Goal: Find specific page/section: Find specific page/section

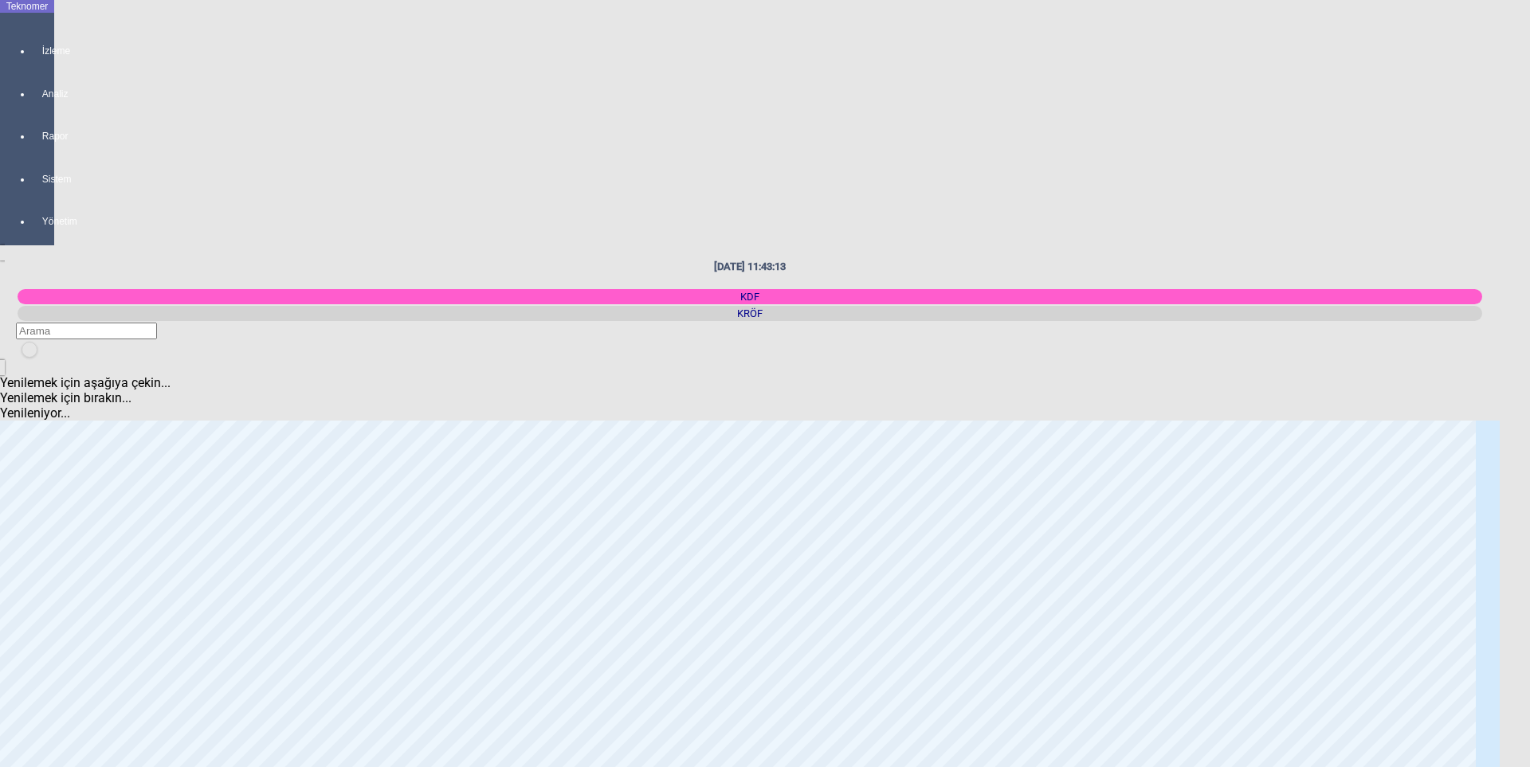
scroll to position [478, 0]
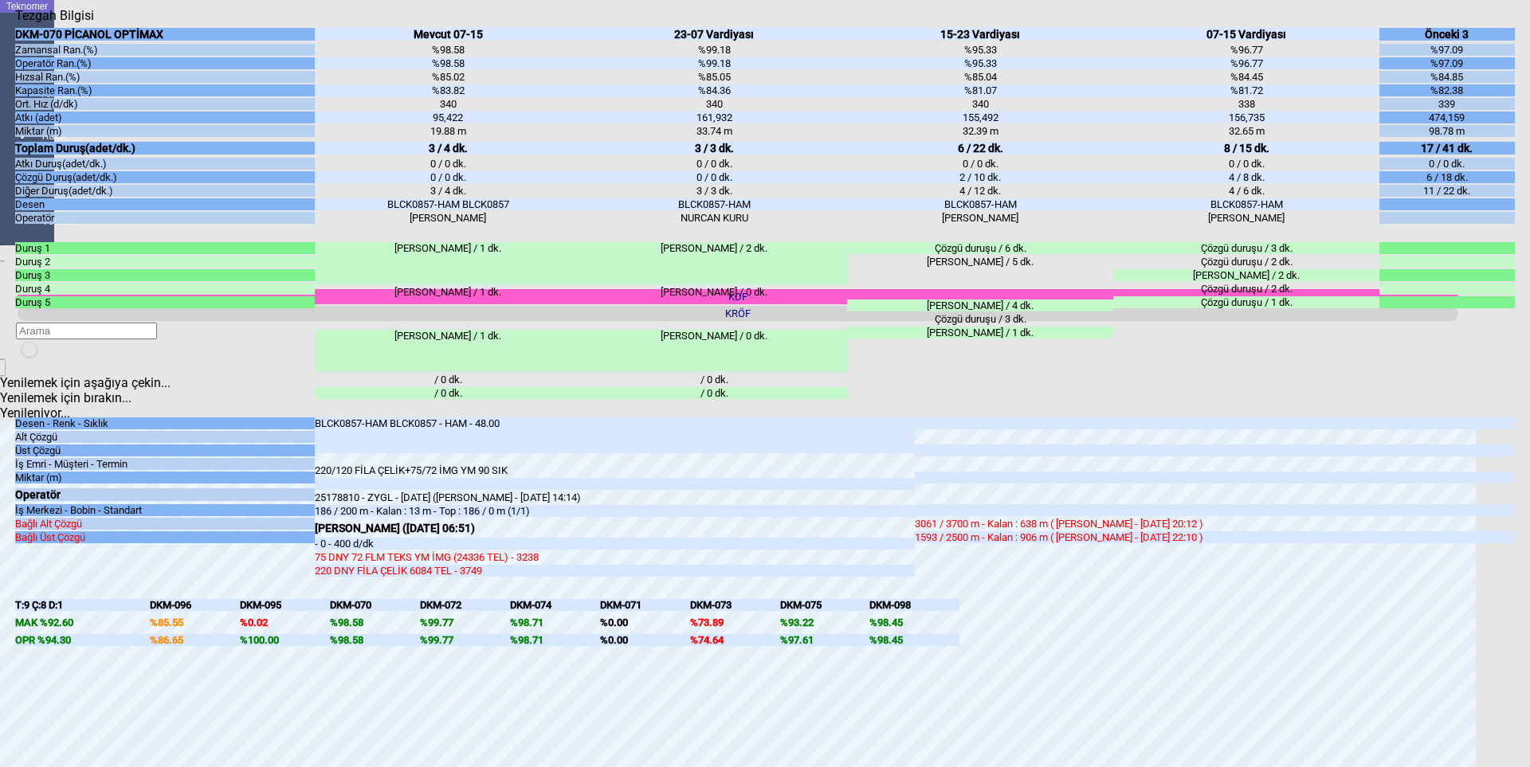
click at [15, 23] on icon "Kapat" at bounding box center [15, 23] width 0 height 0
click at [1509, 23] on div "Kapat" at bounding box center [765, 23] width 1500 height 0
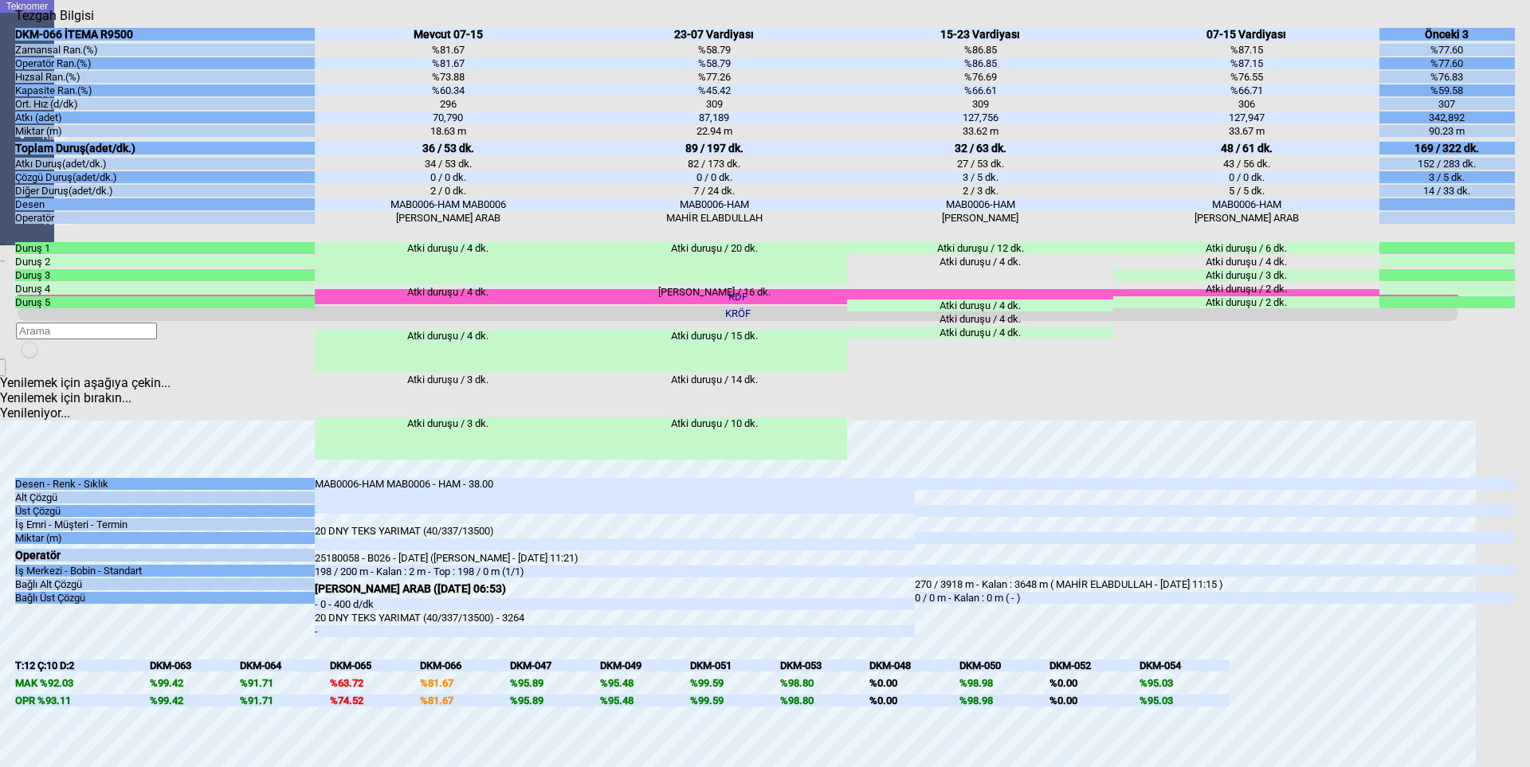
click at [15, 23] on icon "Kapat" at bounding box center [15, 23] width 0 height 0
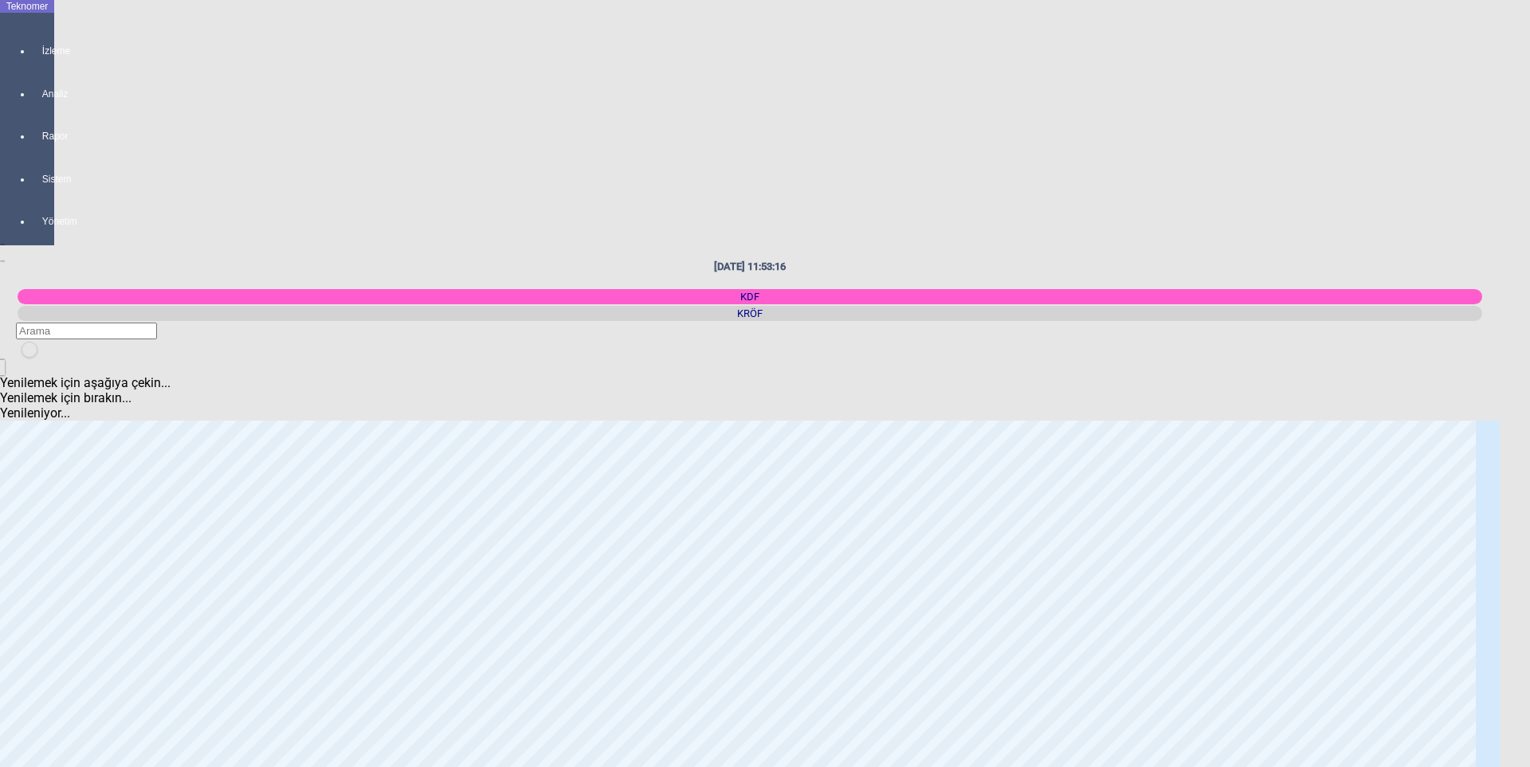
scroll to position [2822, 0]
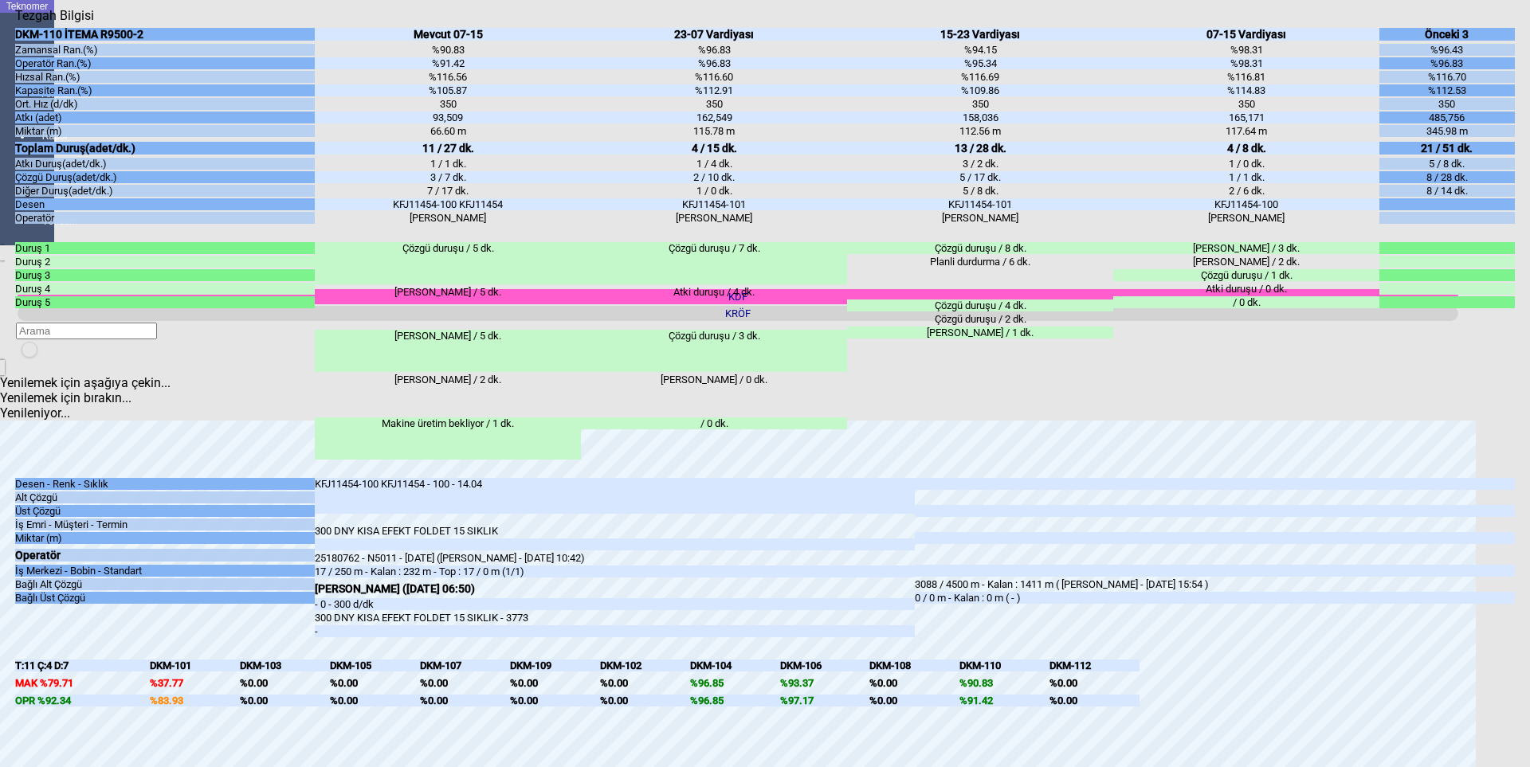
click at [1506, 23] on div "Kapat" at bounding box center [765, 23] width 1500 height 0
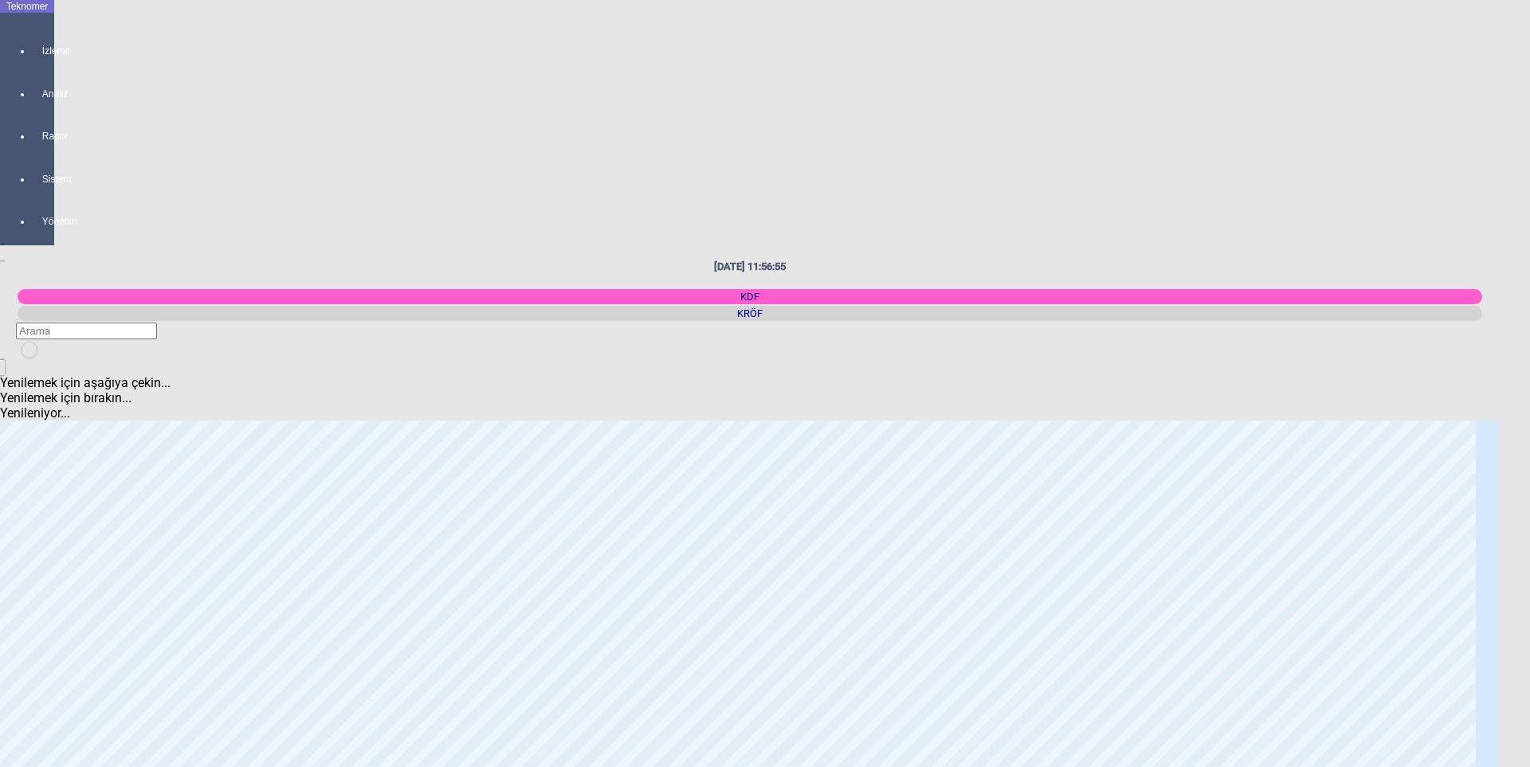
scroll to position [0, 0]
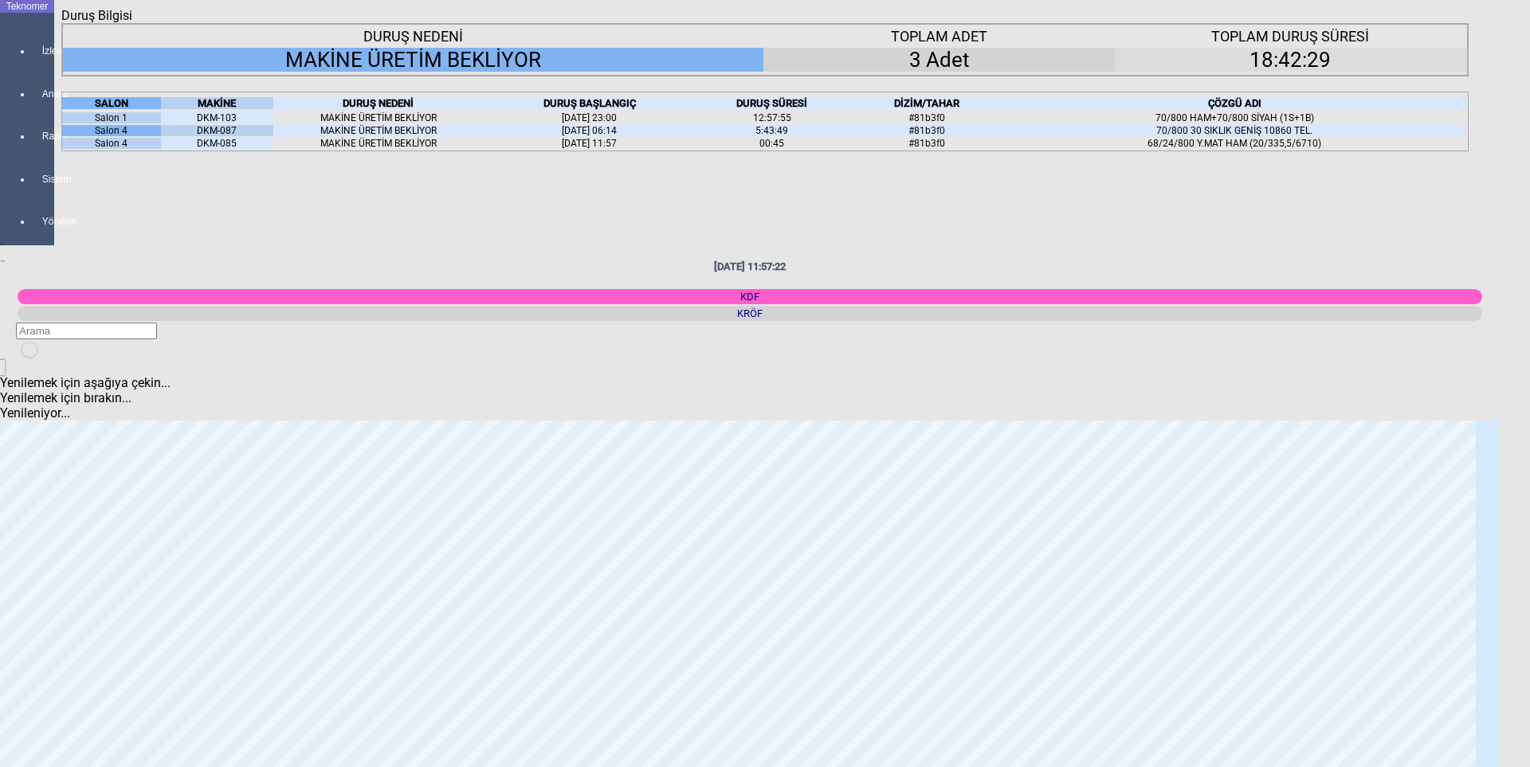
click at [1454, 23] on div "Kapat" at bounding box center [764, 23] width 1407 height 0
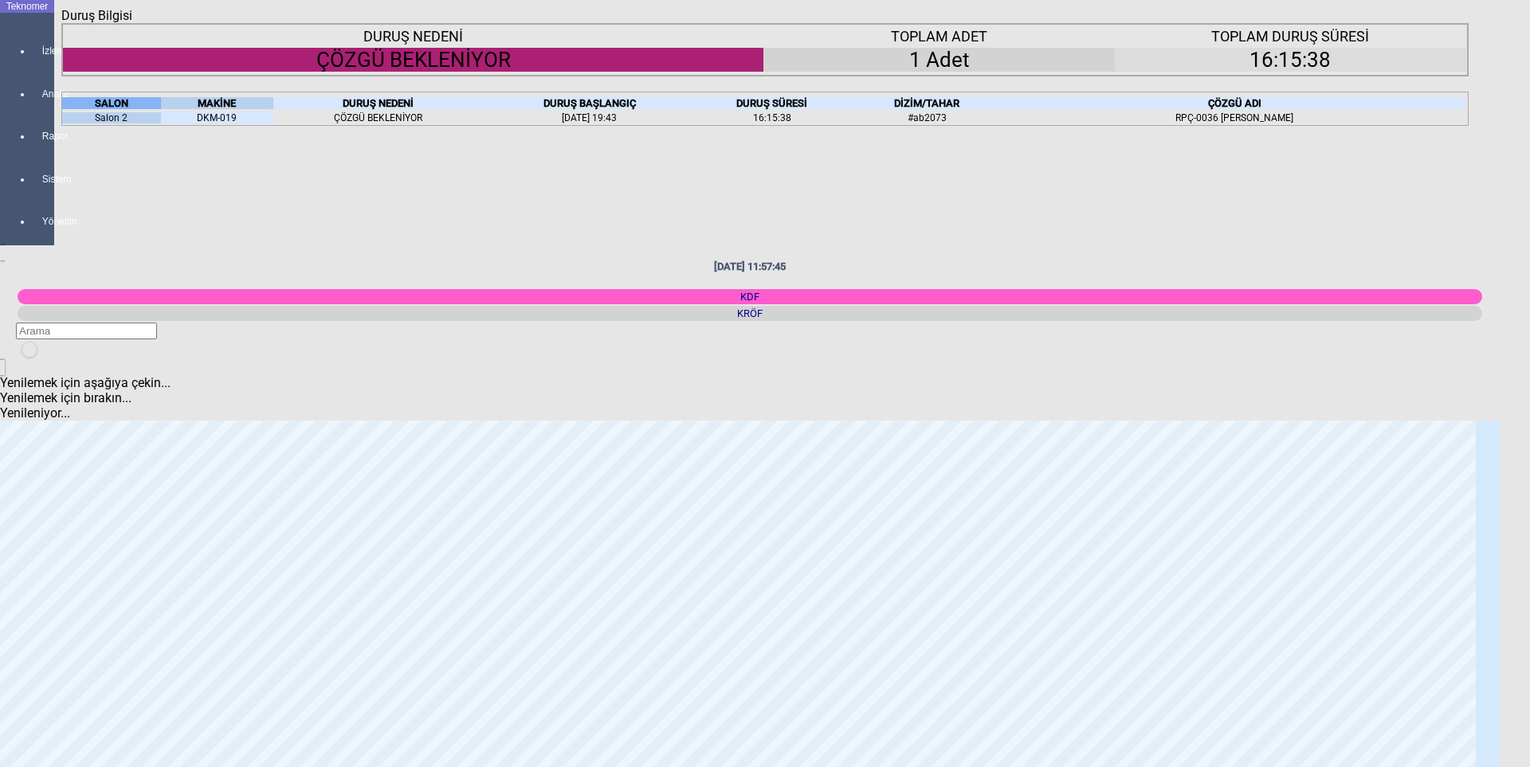
click at [1458, 23] on div "Kapat" at bounding box center [764, 23] width 1407 height 0
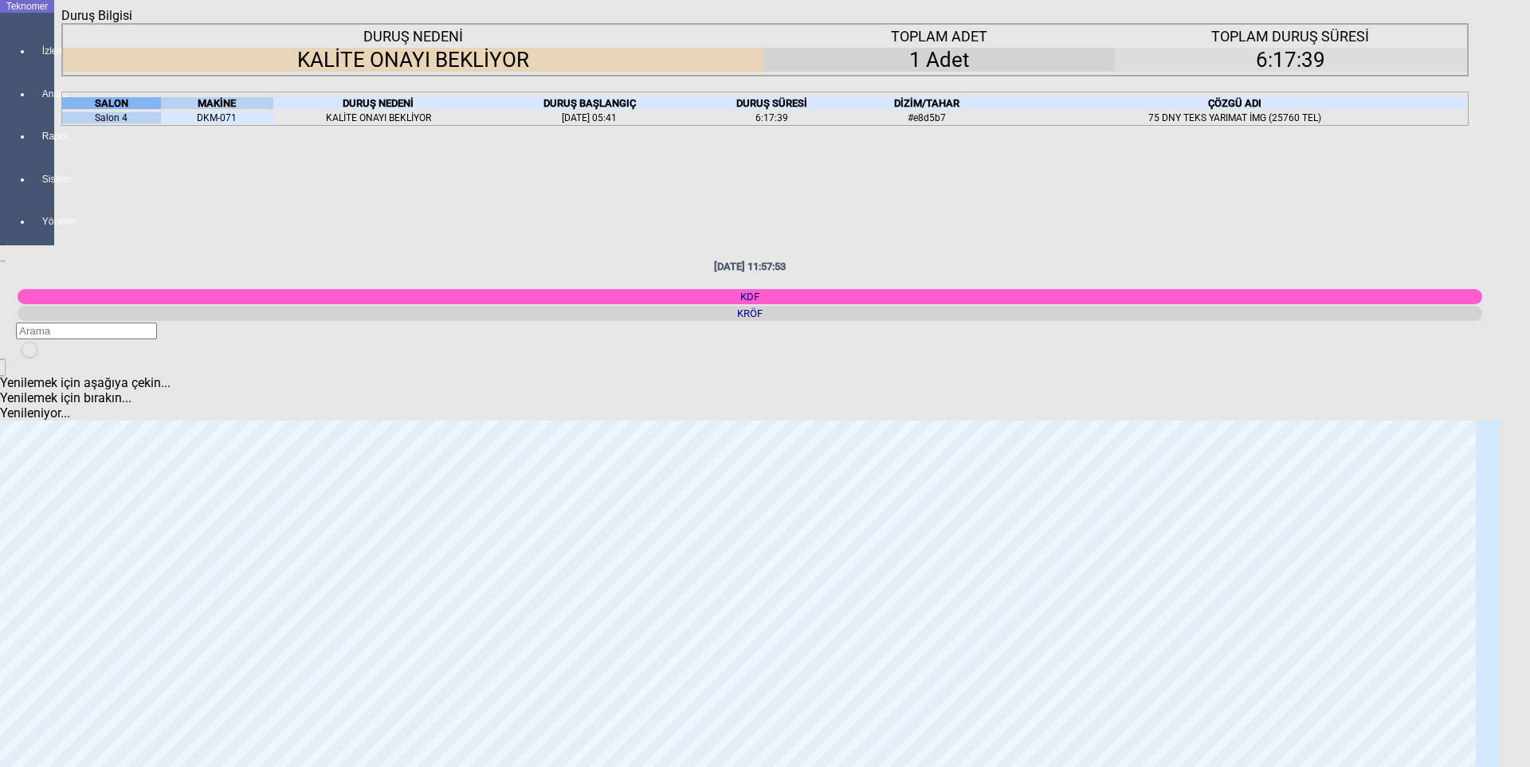
click at [1457, 23] on div "Kapat" at bounding box center [764, 23] width 1407 height 0
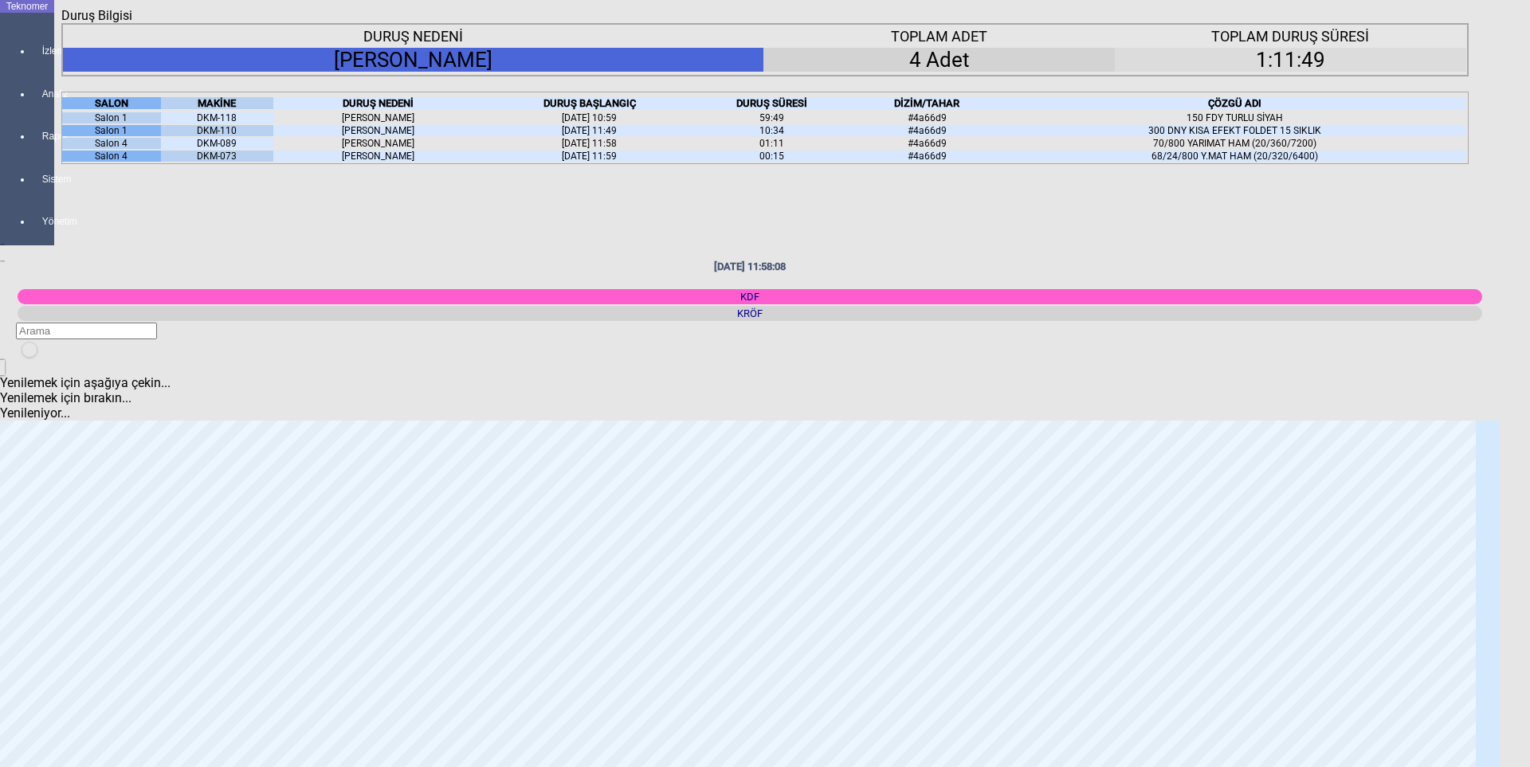
click at [61, 23] on icon "Kapat" at bounding box center [61, 23] width 0 height 0
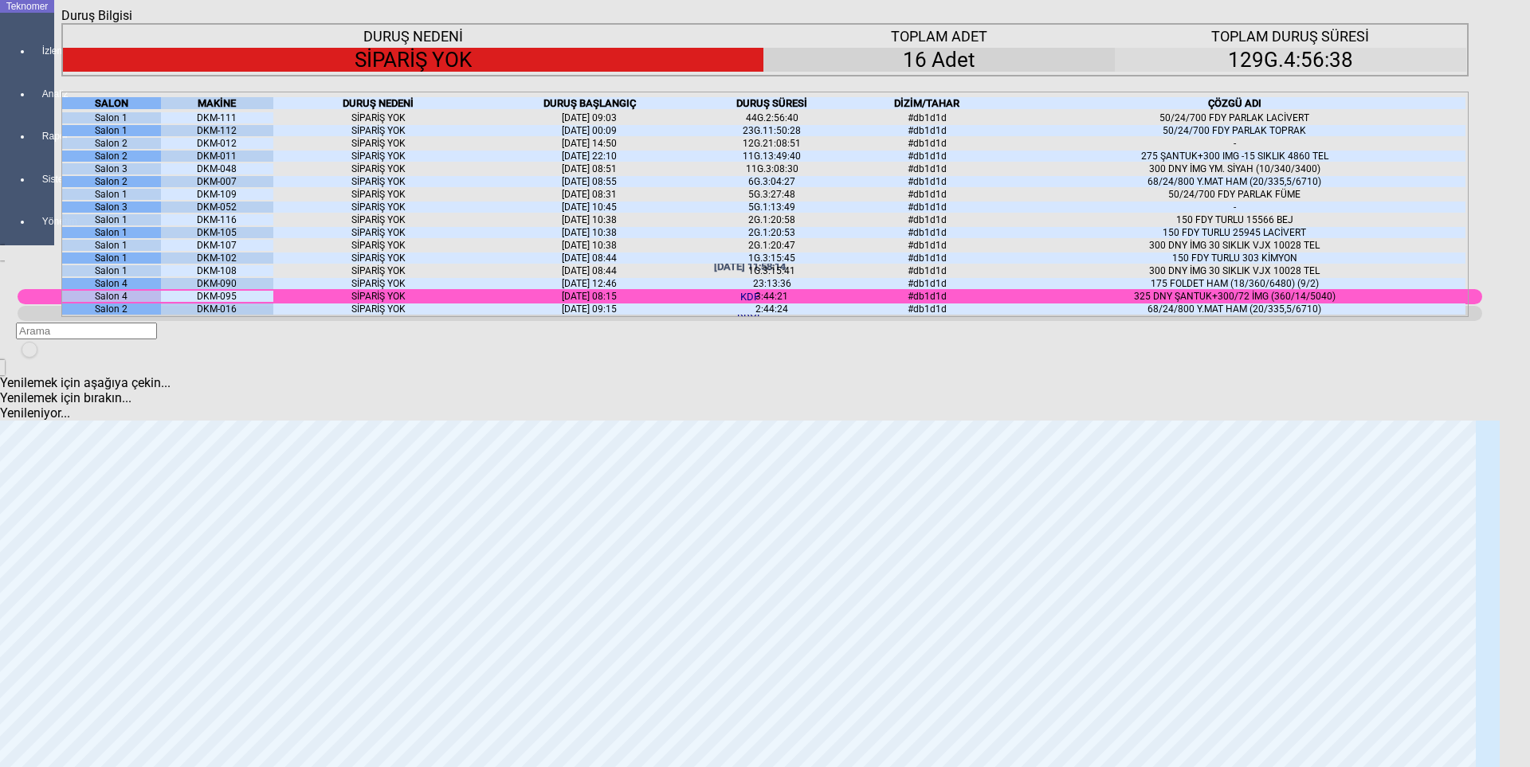
click at [249, 109] on div "MAKİNE" at bounding box center [217, 103] width 112 height 12
click at [236, 109] on icon at bounding box center [236, 103] width 0 height 12
click at [61, 23] on icon "Kapat" at bounding box center [61, 23] width 0 height 0
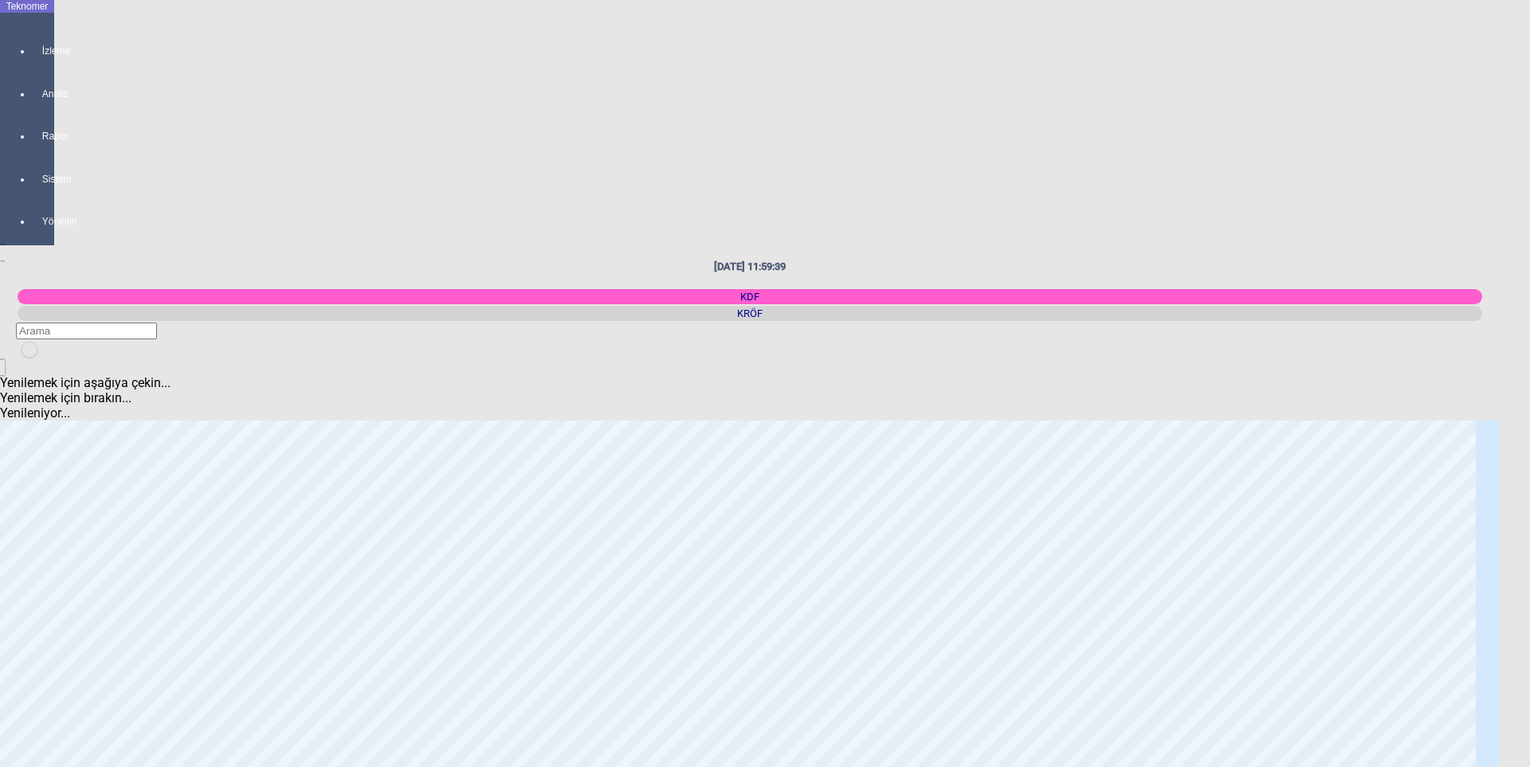
scroll to position [1833, 0]
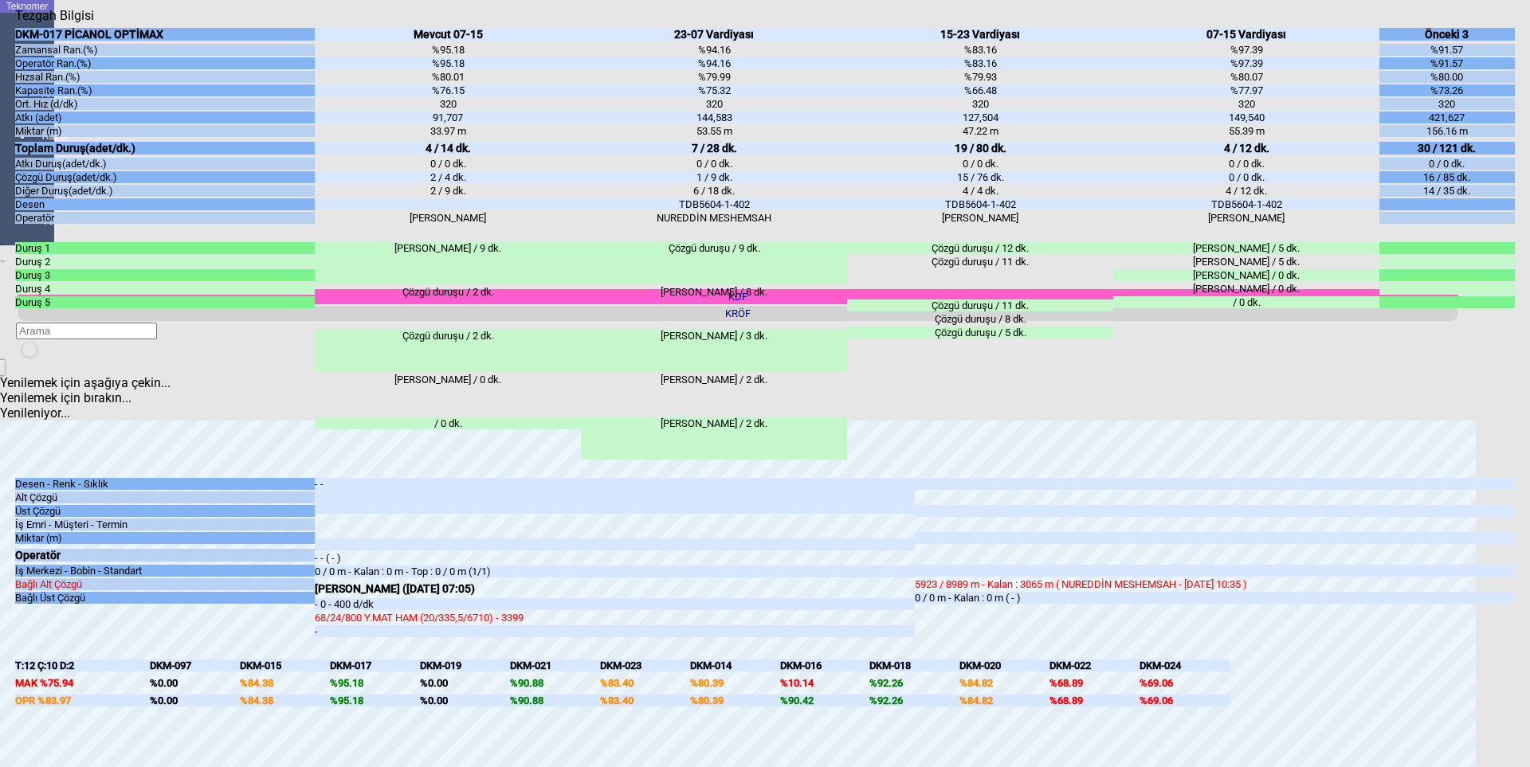
click at [15, 23] on icon "Kapat" at bounding box center [15, 23] width 0 height 0
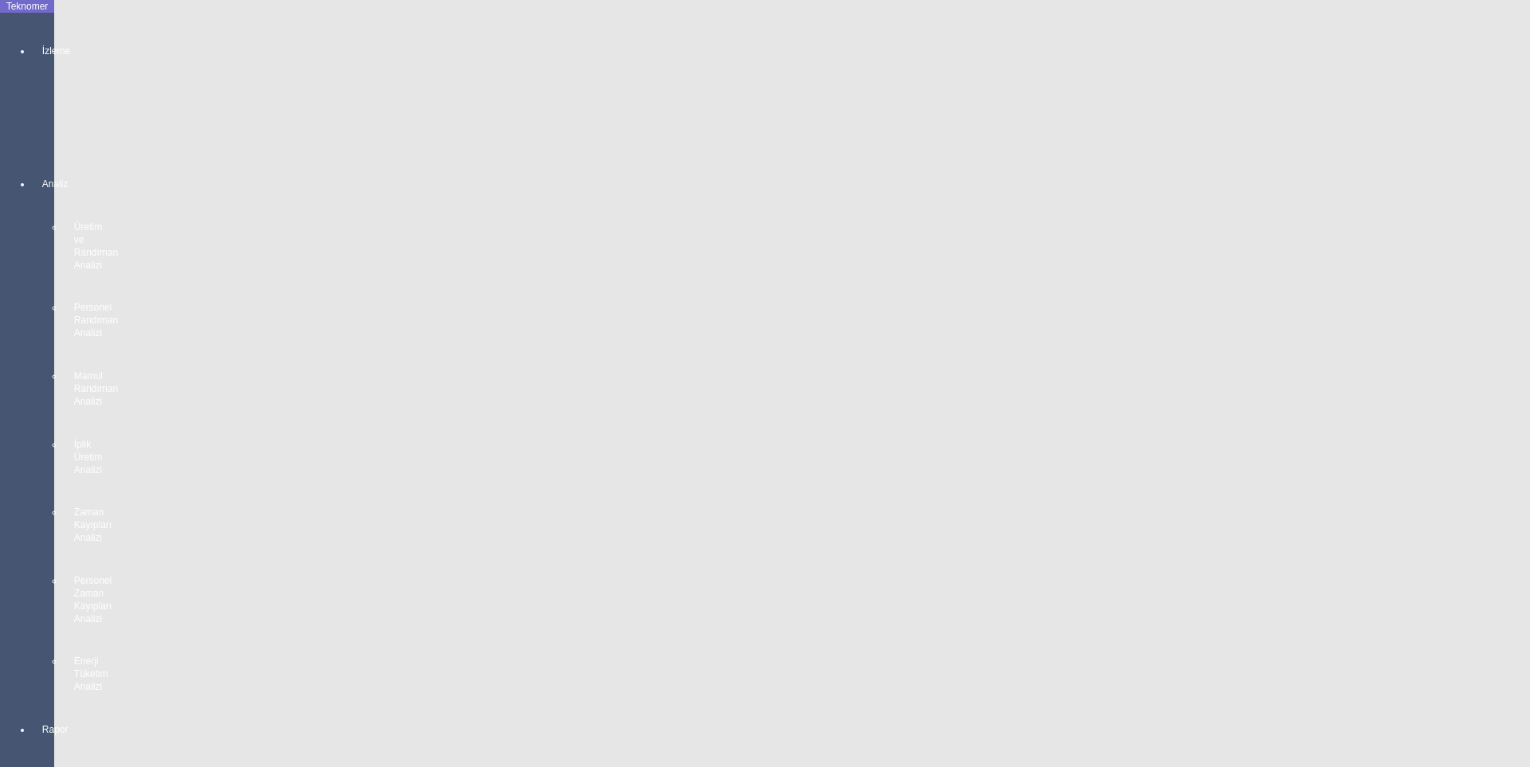
scroll to position [877, 0]
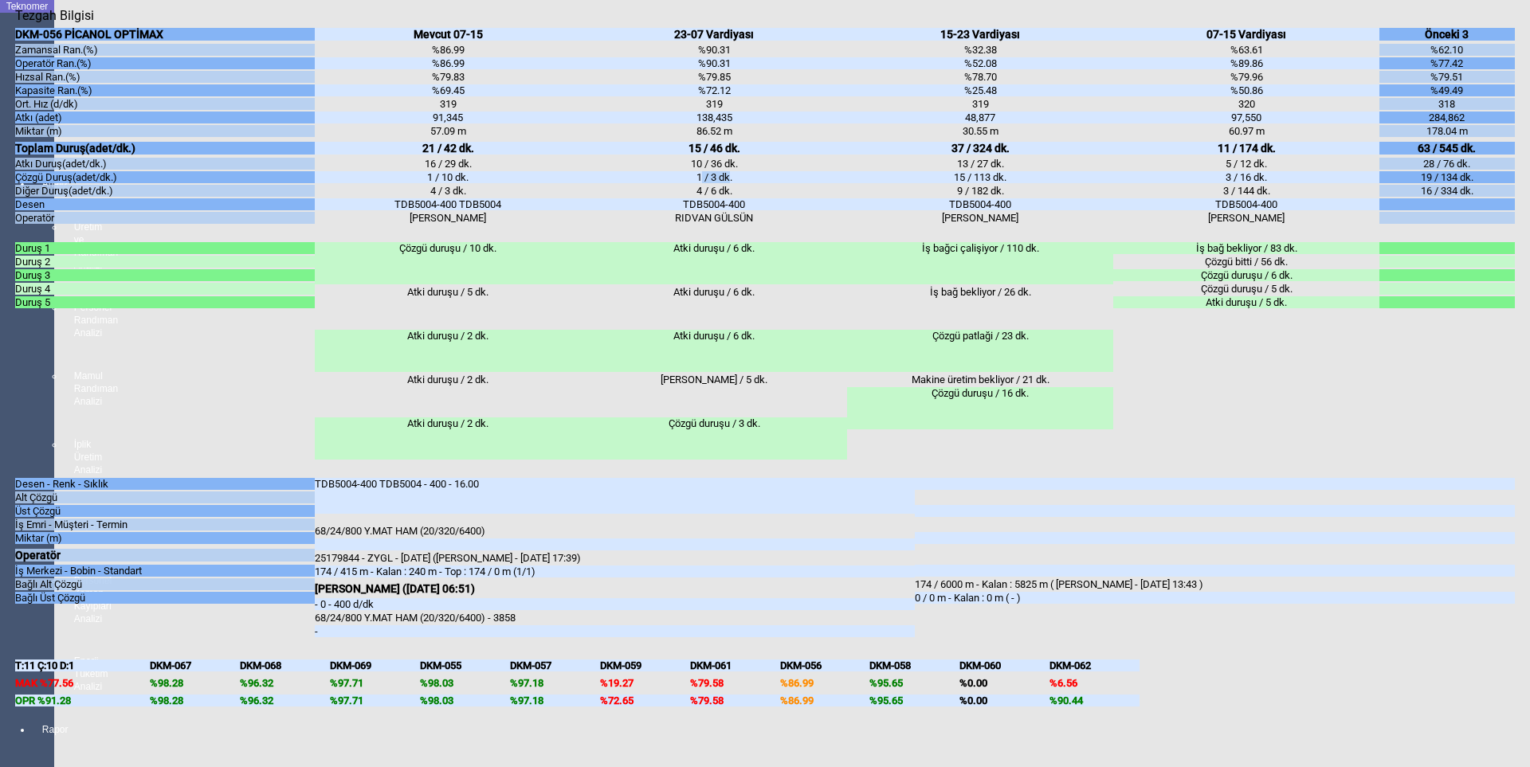
drag, startPoint x: 697, startPoint y: 215, endPoint x: 726, endPoint y: 209, distance: 29.4
click at [726, 183] on div "1 / 3 dk." at bounding box center [714, 177] width 266 height 12
drag, startPoint x: 434, startPoint y: 214, endPoint x: 469, endPoint y: 214, distance: 35.9
click at [469, 183] on div "1 / 10 dk." at bounding box center [448, 177] width 266 height 12
drag, startPoint x: 952, startPoint y: 214, endPoint x: 1003, endPoint y: 212, distance: 51.9
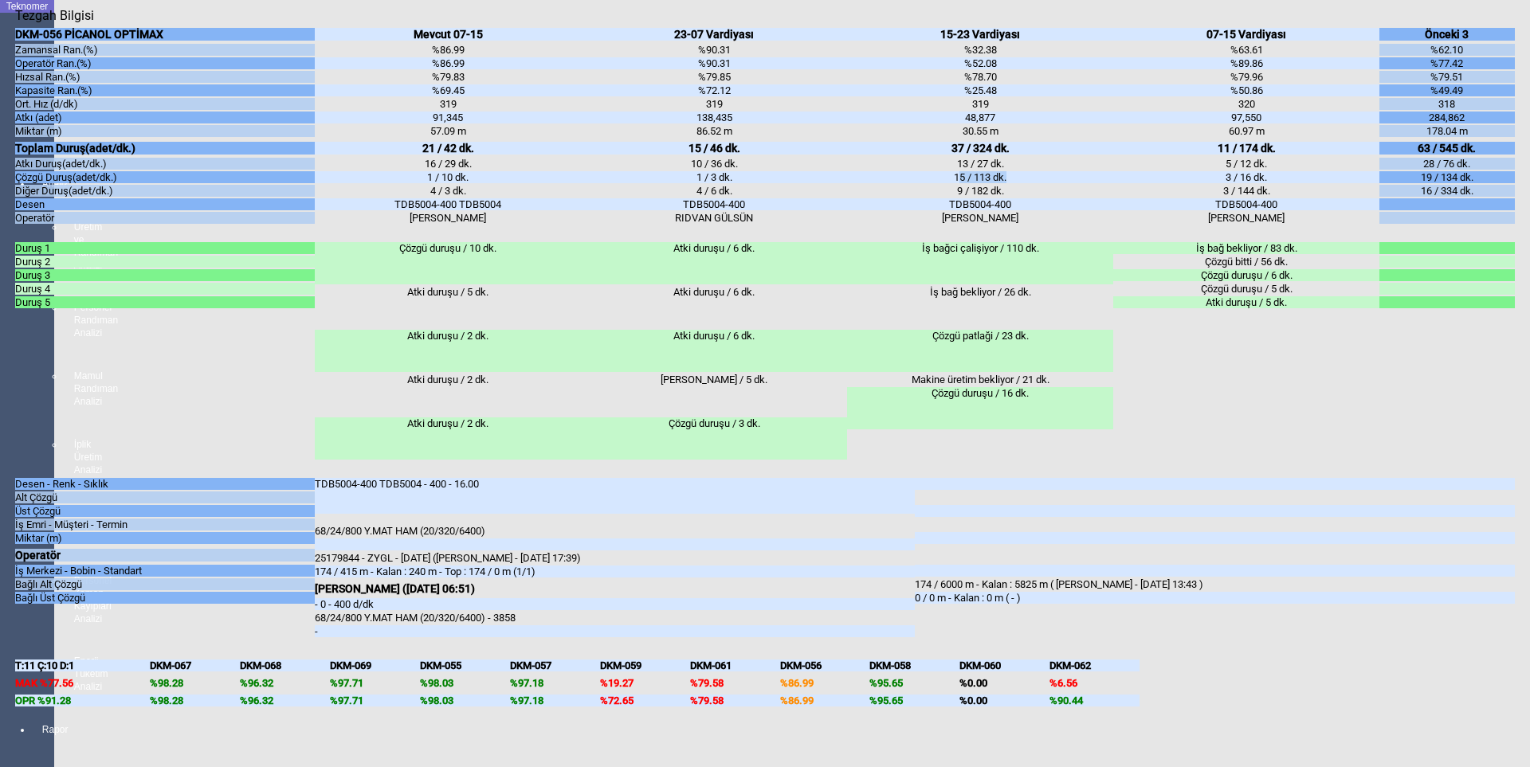
click at [1003, 183] on div "15 / 113 dk." at bounding box center [980, 177] width 266 height 12
click at [1500, 23] on div "Kapat" at bounding box center [765, 23] width 1500 height 0
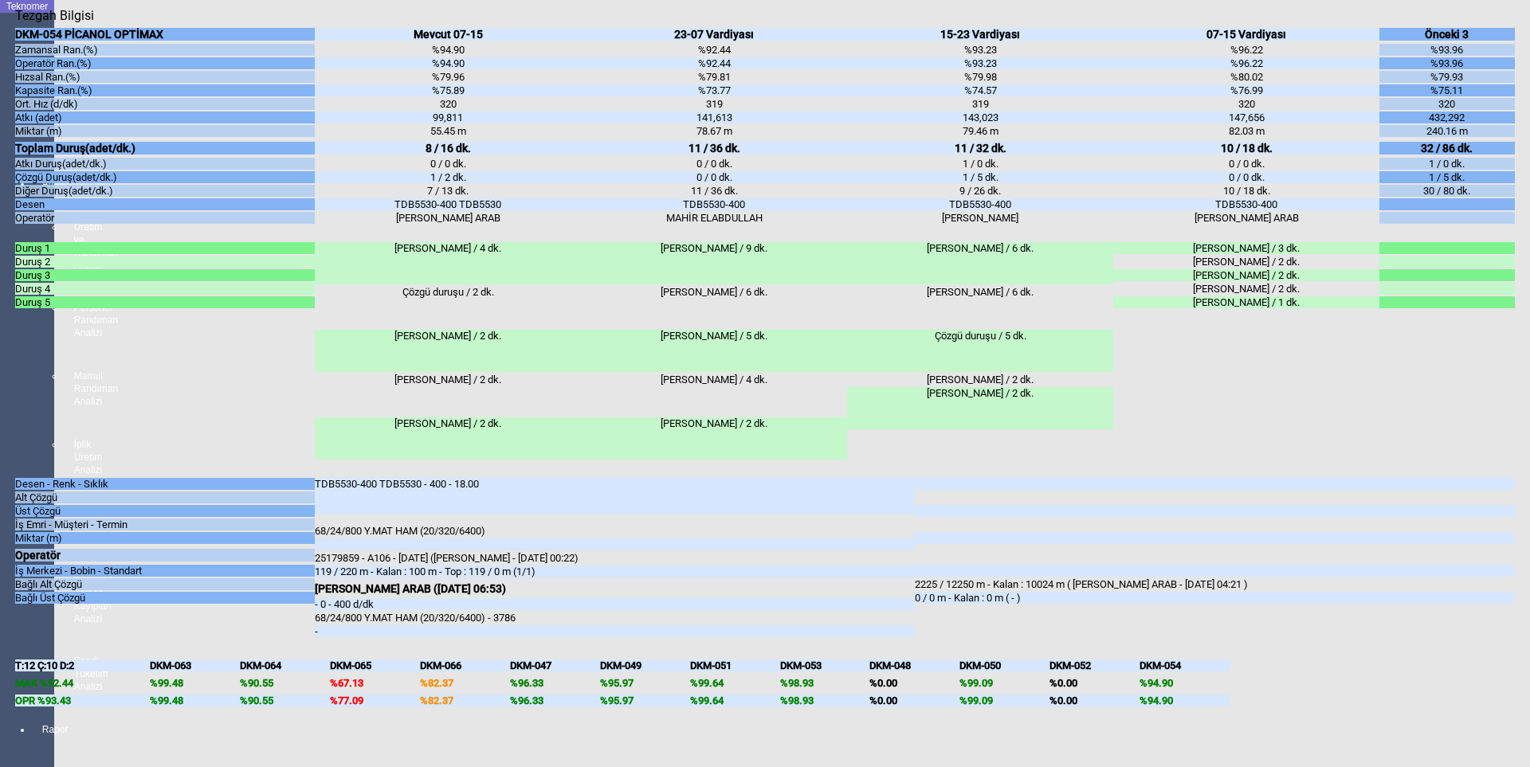
click at [15, 23] on icon "Kapat" at bounding box center [15, 23] width 0 height 0
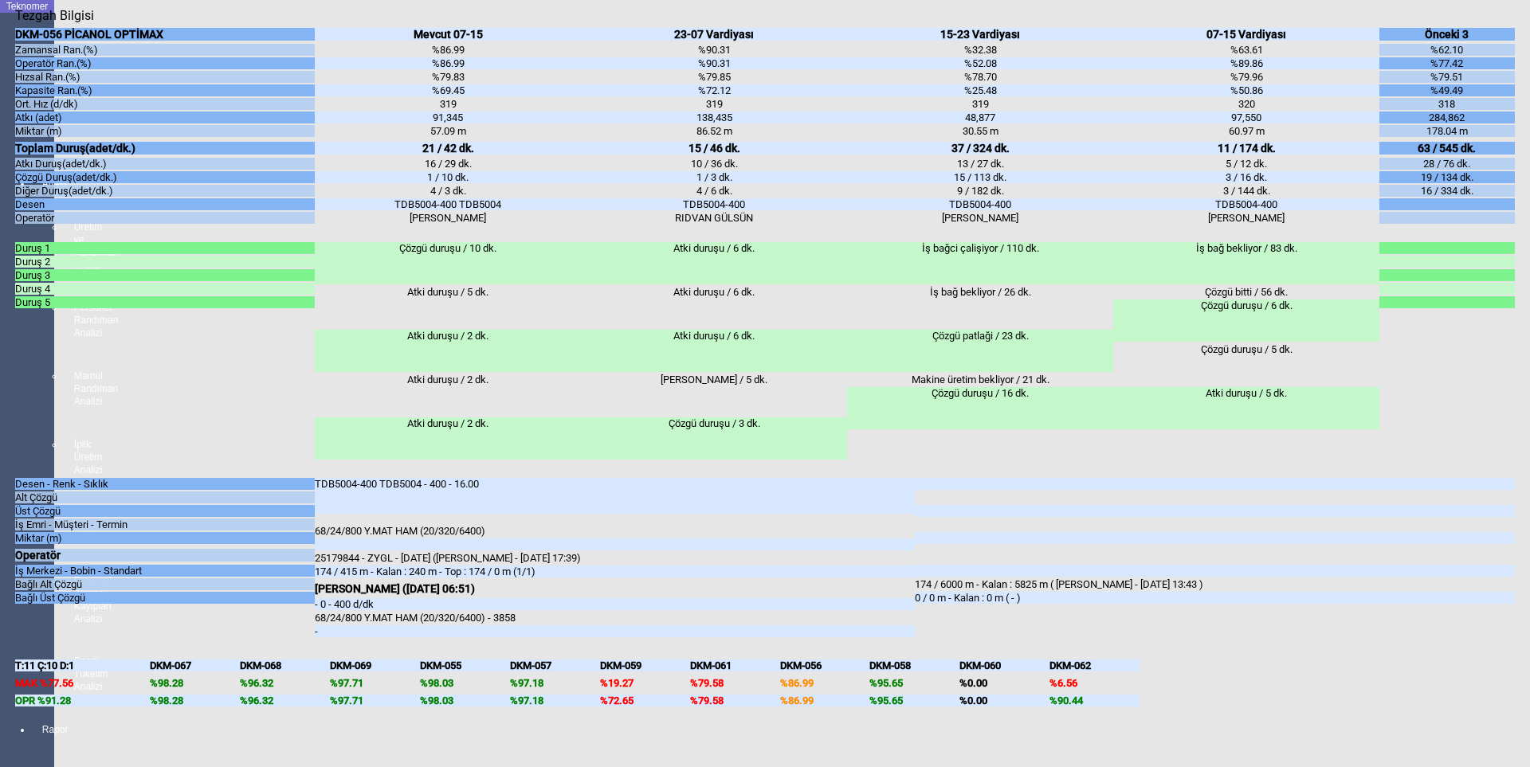
click at [15, 23] on icon "Kapat" at bounding box center [15, 23] width 0 height 0
